Goal: Task Accomplishment & Management: Manage account settings

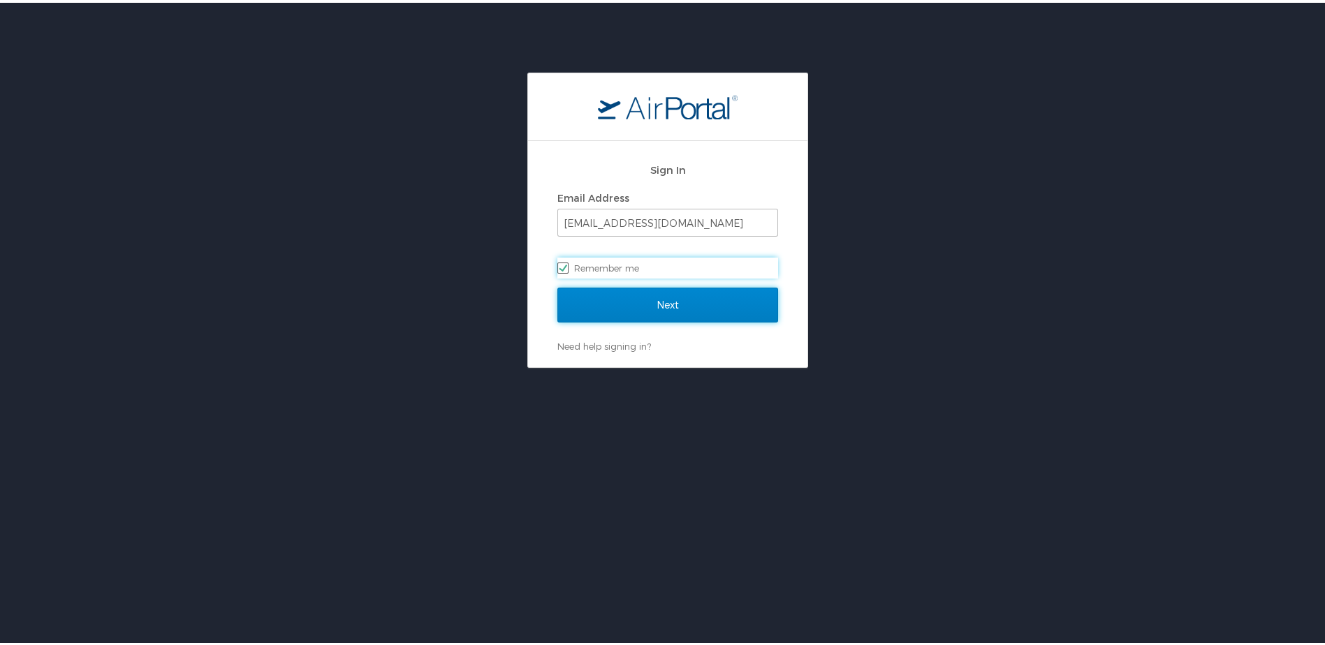
click at [669, 302] on input "Next" at bounding box center [667, 302] width 221 height 35
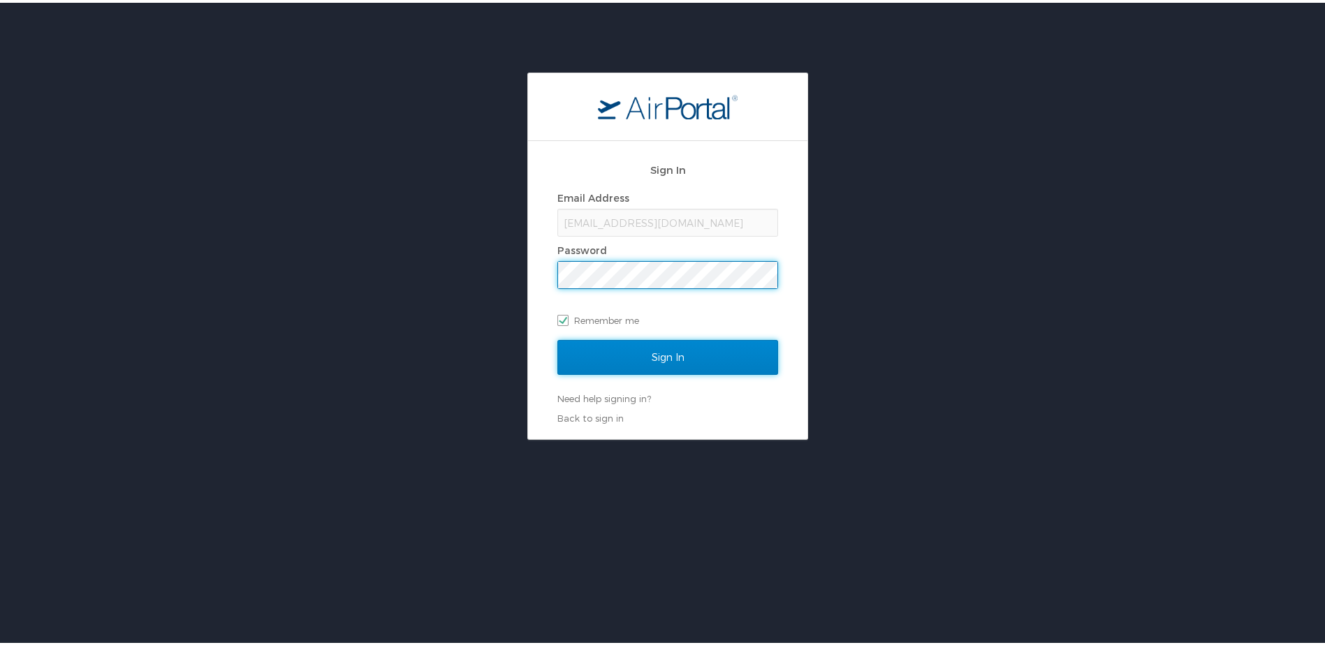
click at [666, 350] on input "Sign In" at bounding box center [667, 354] width 221 height 35
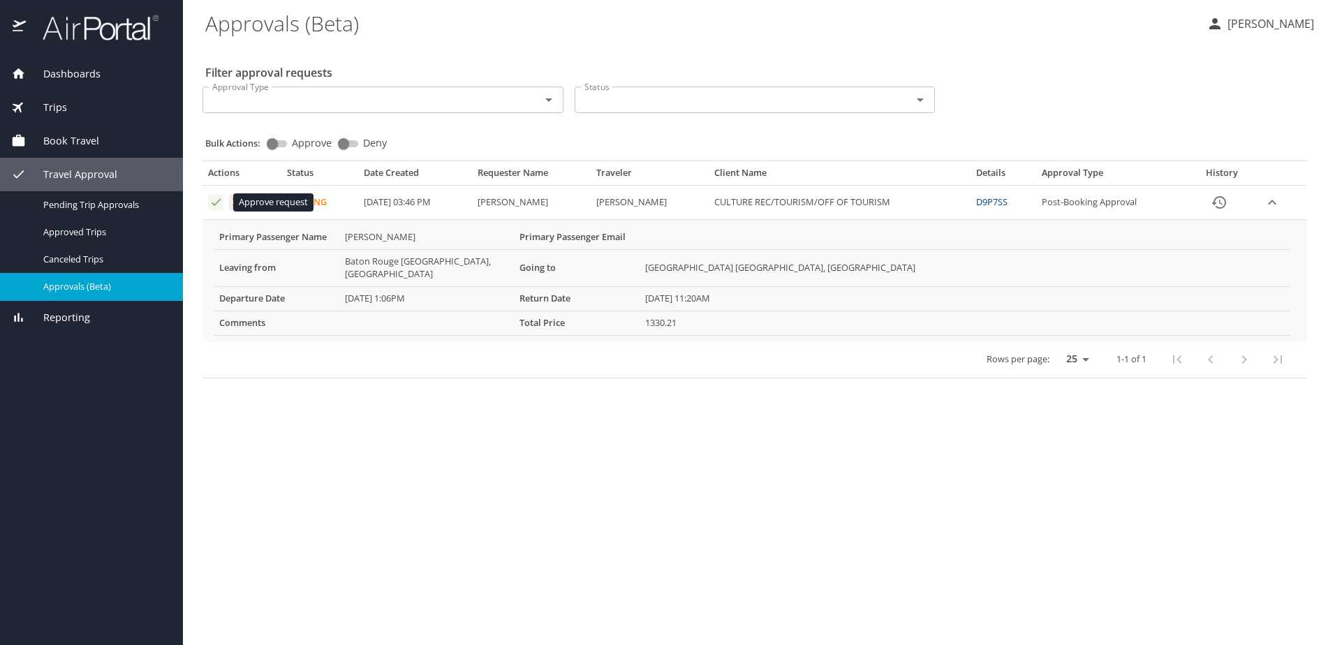
click at [216, 206] on icon "Approval table" at bounding box center [215, 202] width 13 height 13
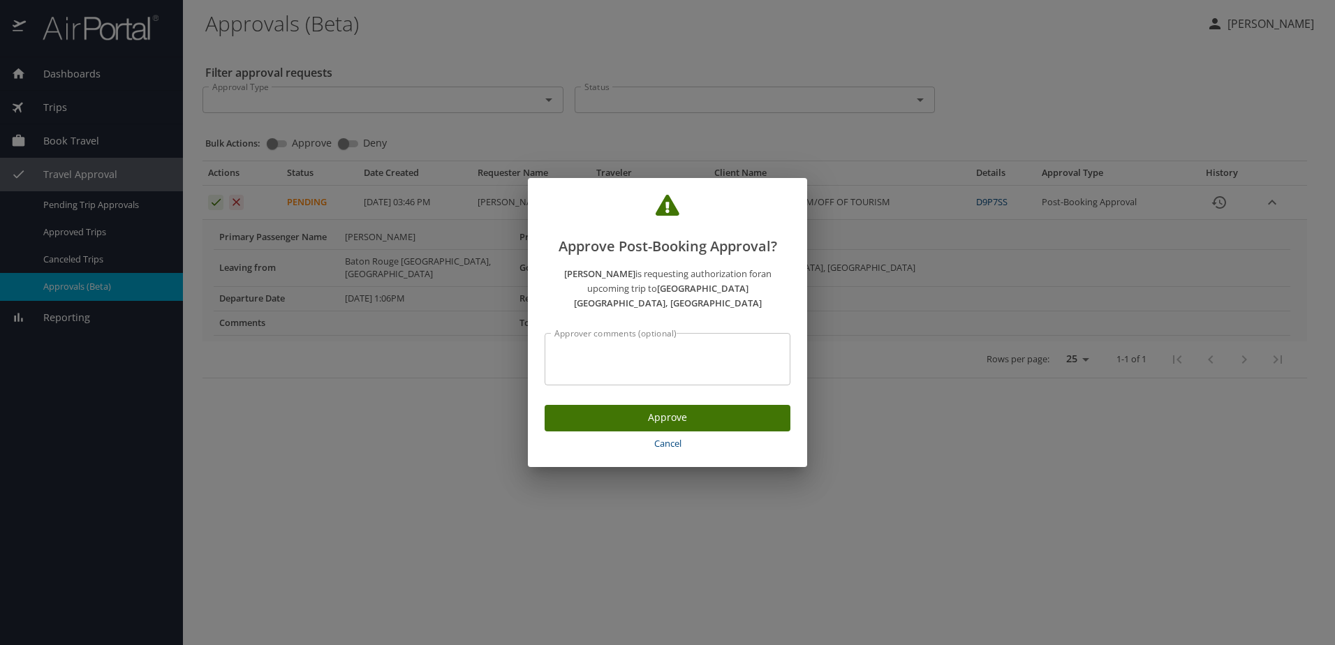
click at [751, 409] on span "Approve" at bounding box center [667, 417] width 223 height 17
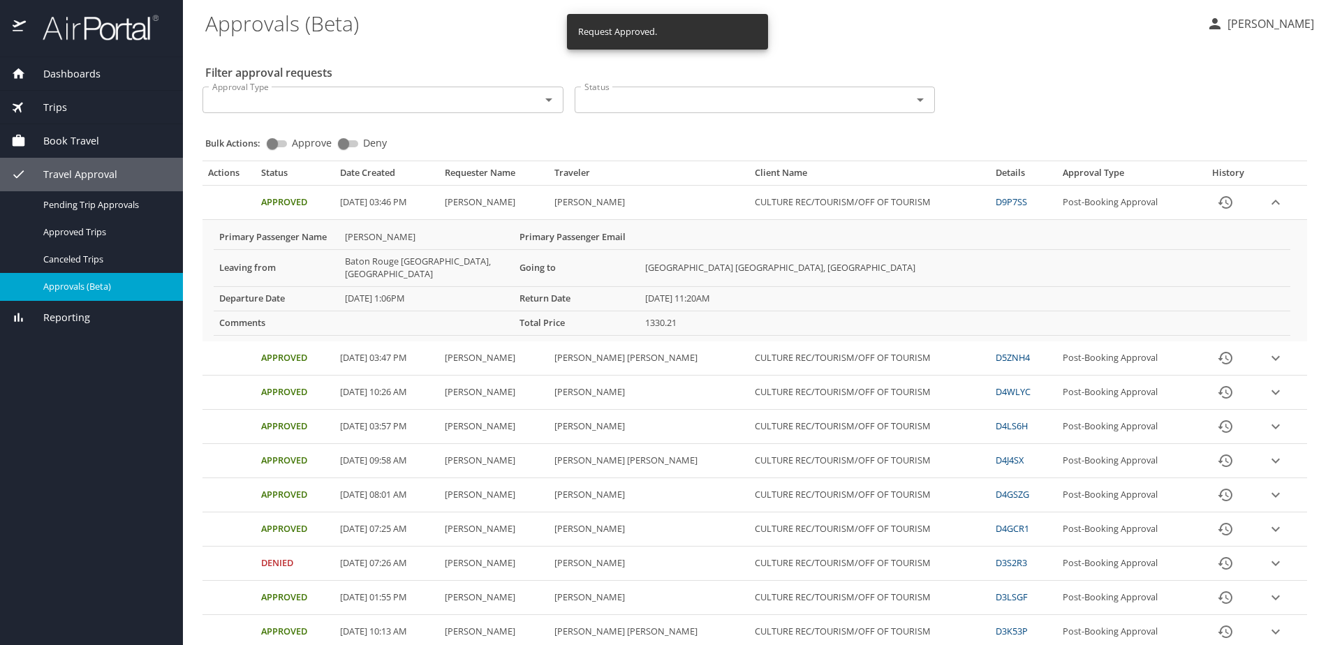
click at [1262, 28] on p "Kasia Dizer" at bounding box center [1268, 23] width 91 height 17
click at [1235, 152] on li "Sign out" at bounding box center [1255, 156] width 142 height 25
